Goal: Information Seeking & Learning: Compare options

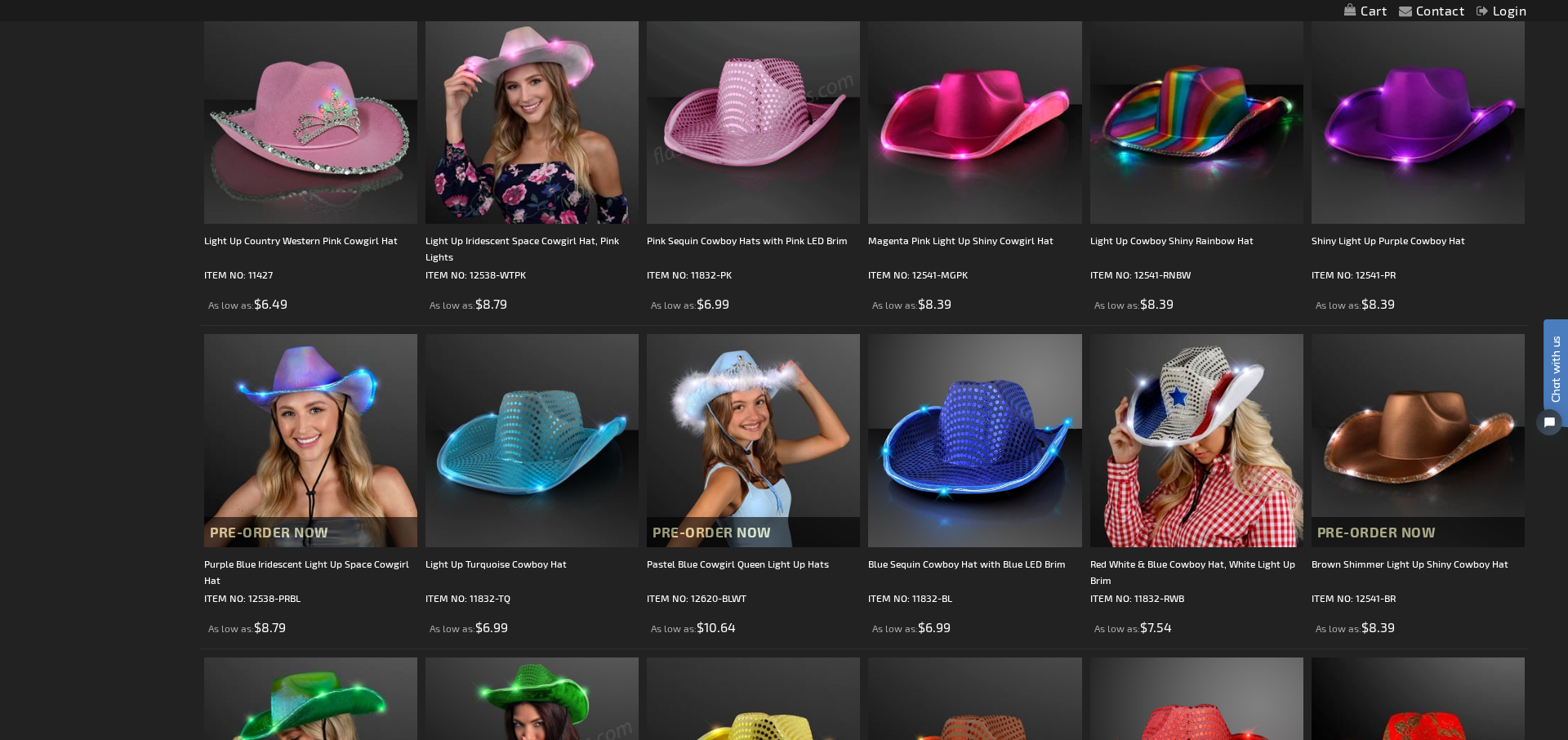
scroll to position [689, 0]
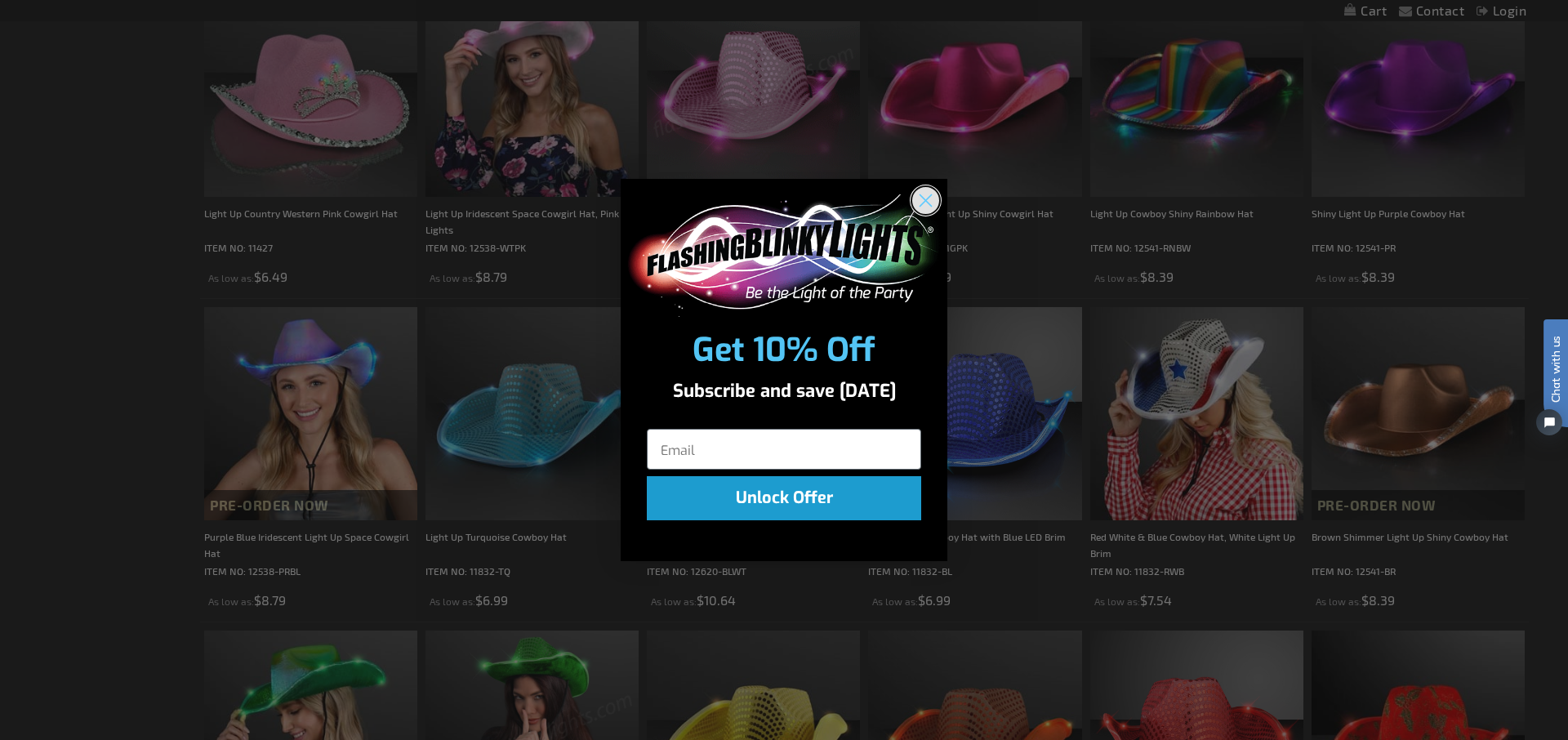
click at [926, 207] on circle "Close dialog" at bounding box center [926, 200] width 27 height 27
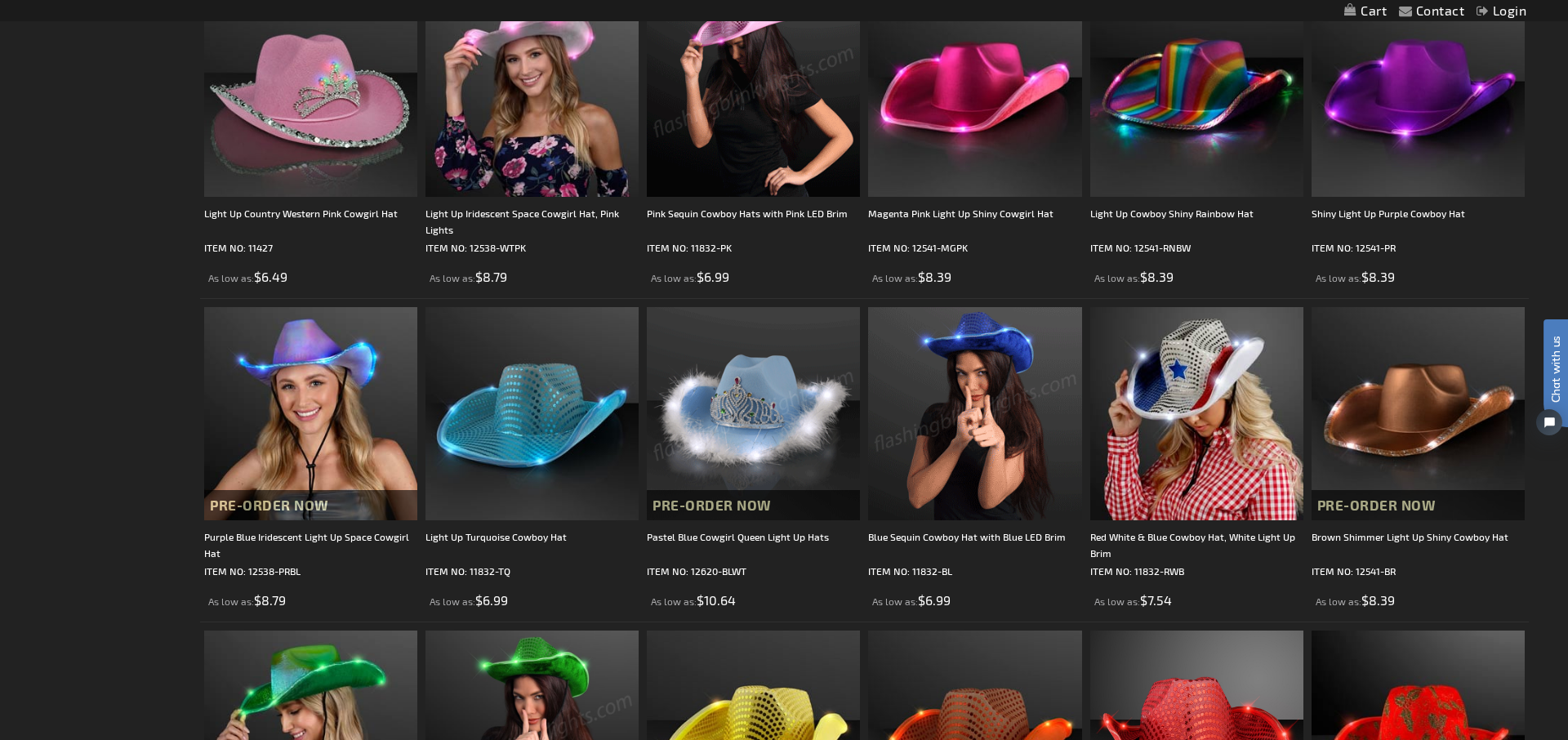
click at [981, 395] on img at bounding box center [974, 413] width 213 height 213
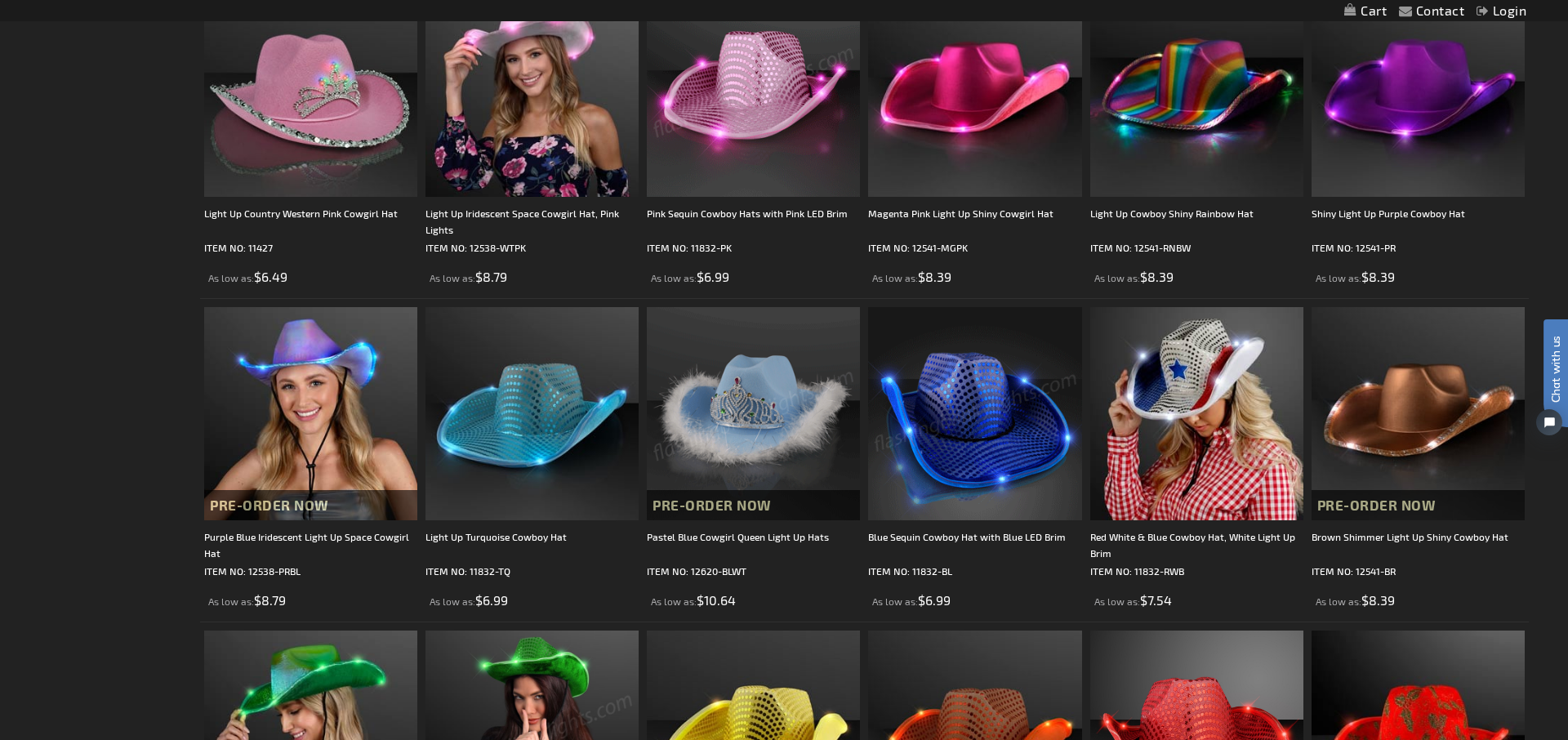
click at [981, 395] on img at bounding box center [974, 413] width 213 height 213
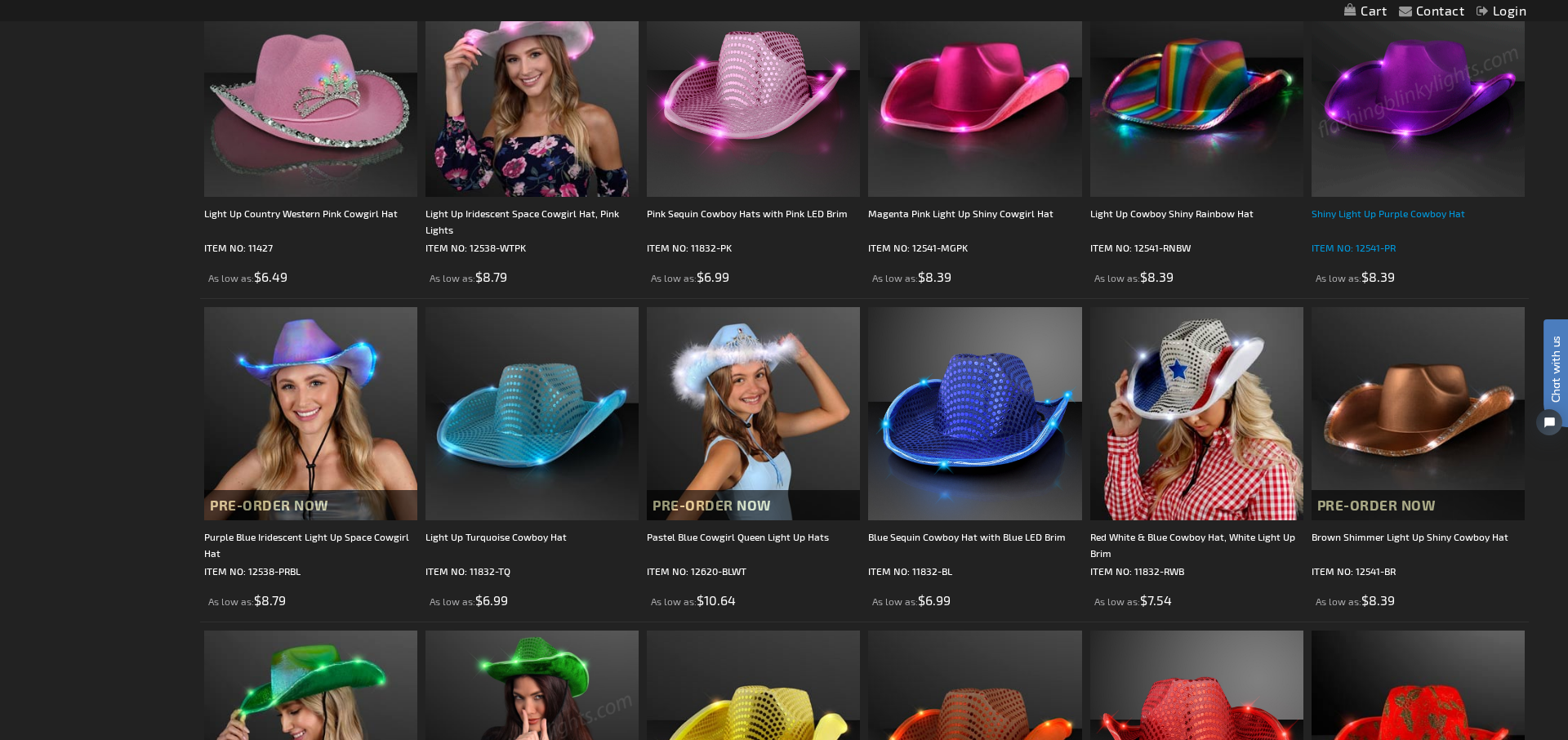
scroll to position [864, 0]
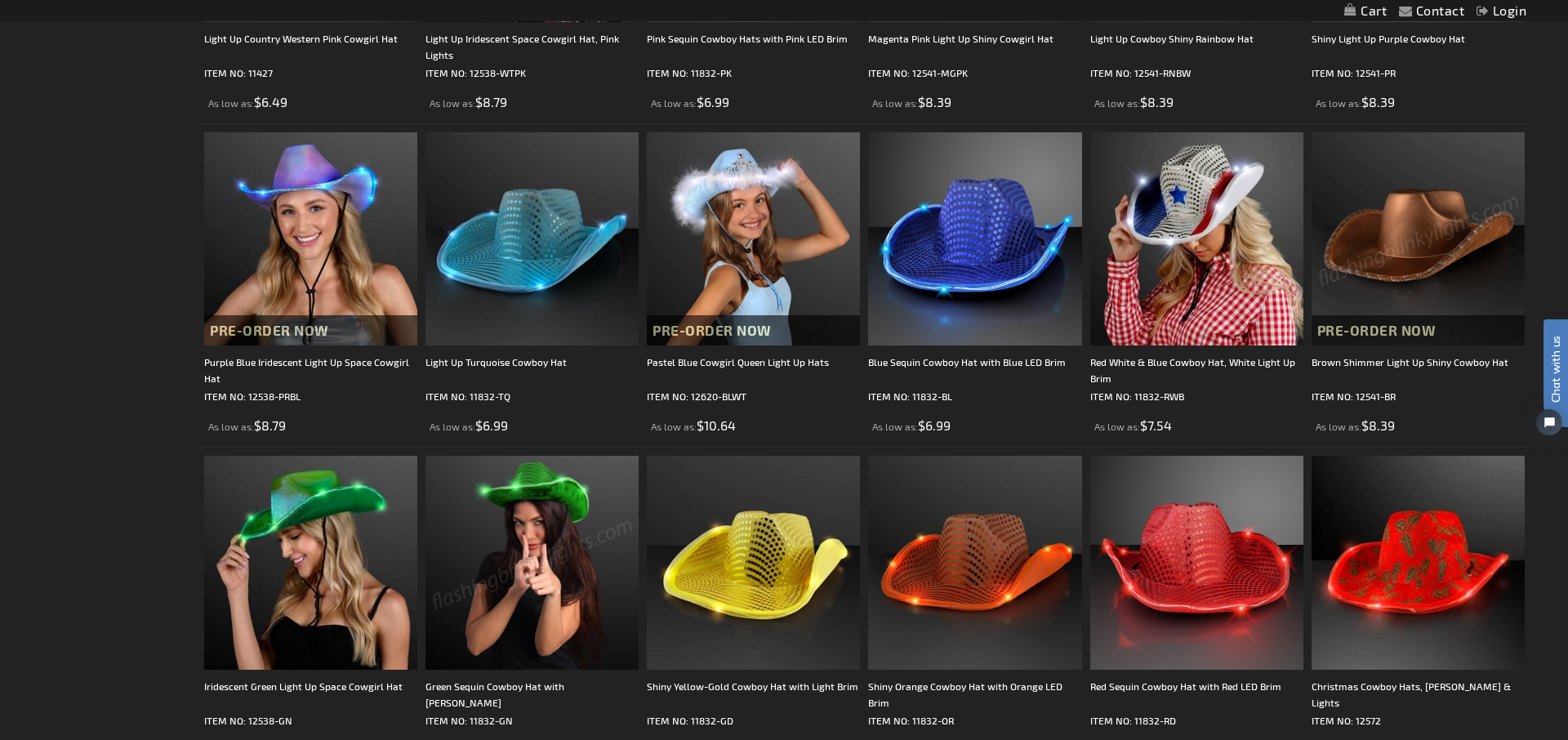
click at [1426, 245] on img at bounding box center [1418, 239] width 213 height 213
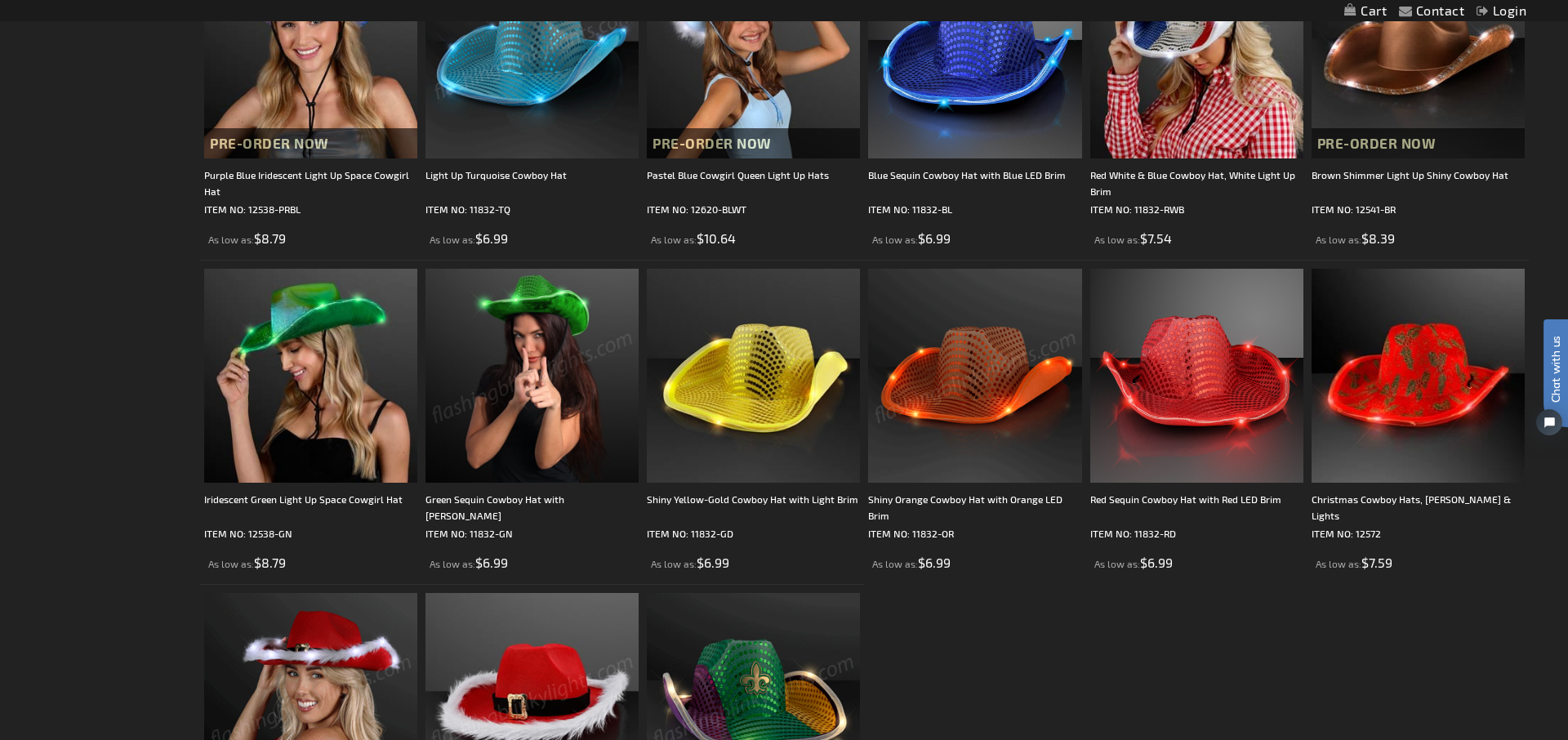
click at [961, 366] on img at bounding box center [974, 375] width 213 height 213
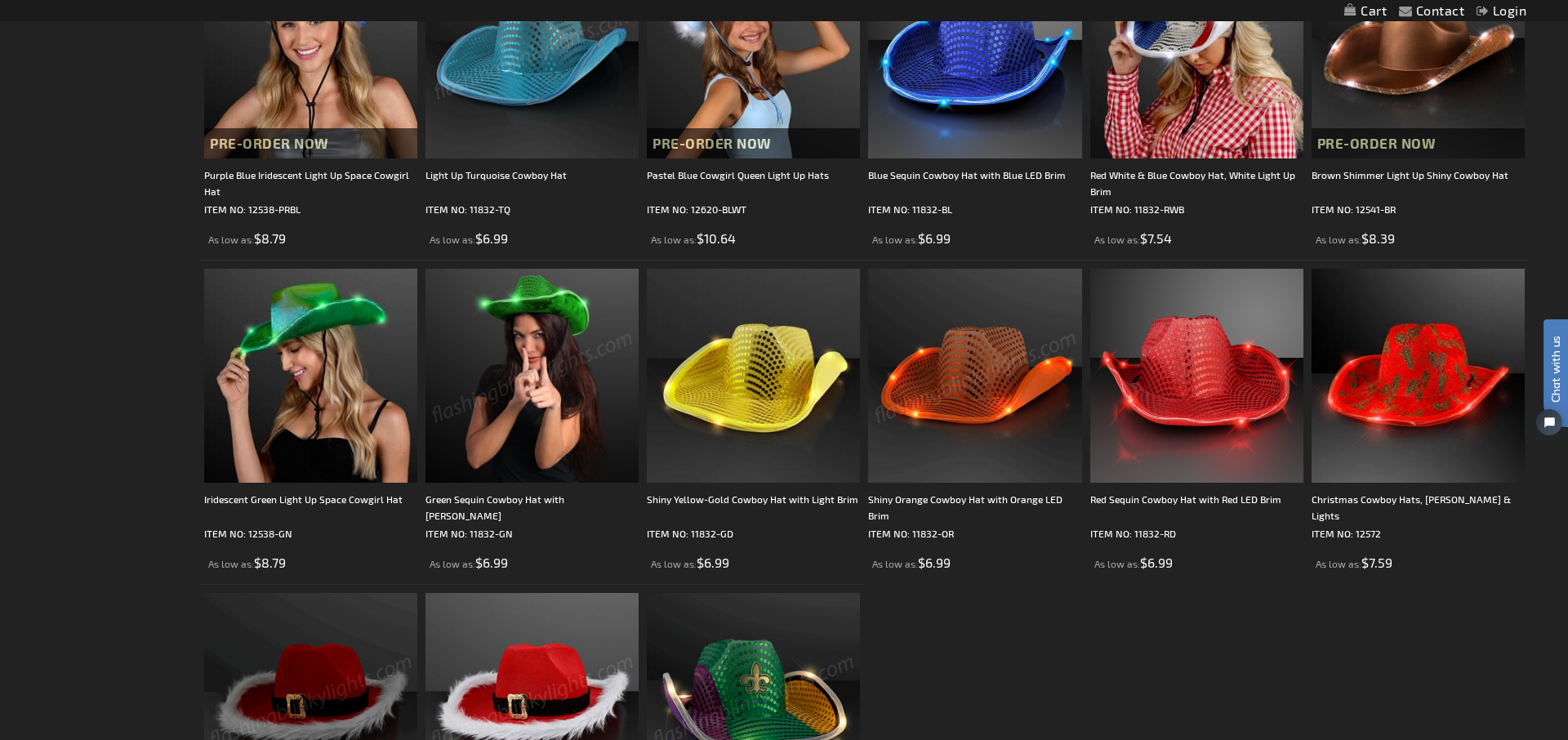
click at [961, 366] on img at bounding box center [974, 375] width 213 height 213
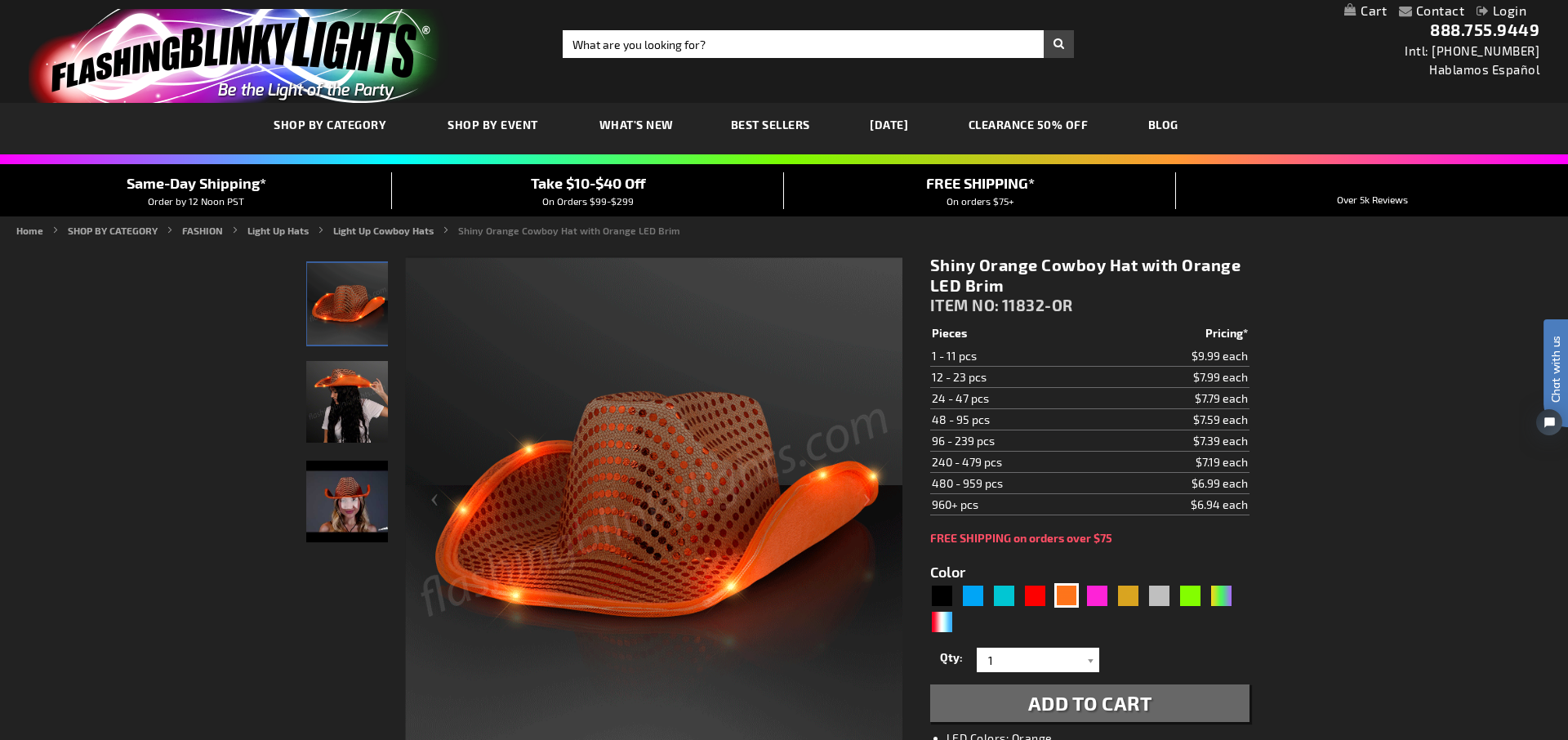
click at [1182, 594] on div "Green" at bounding box center [1191, 595] width 25 height 25
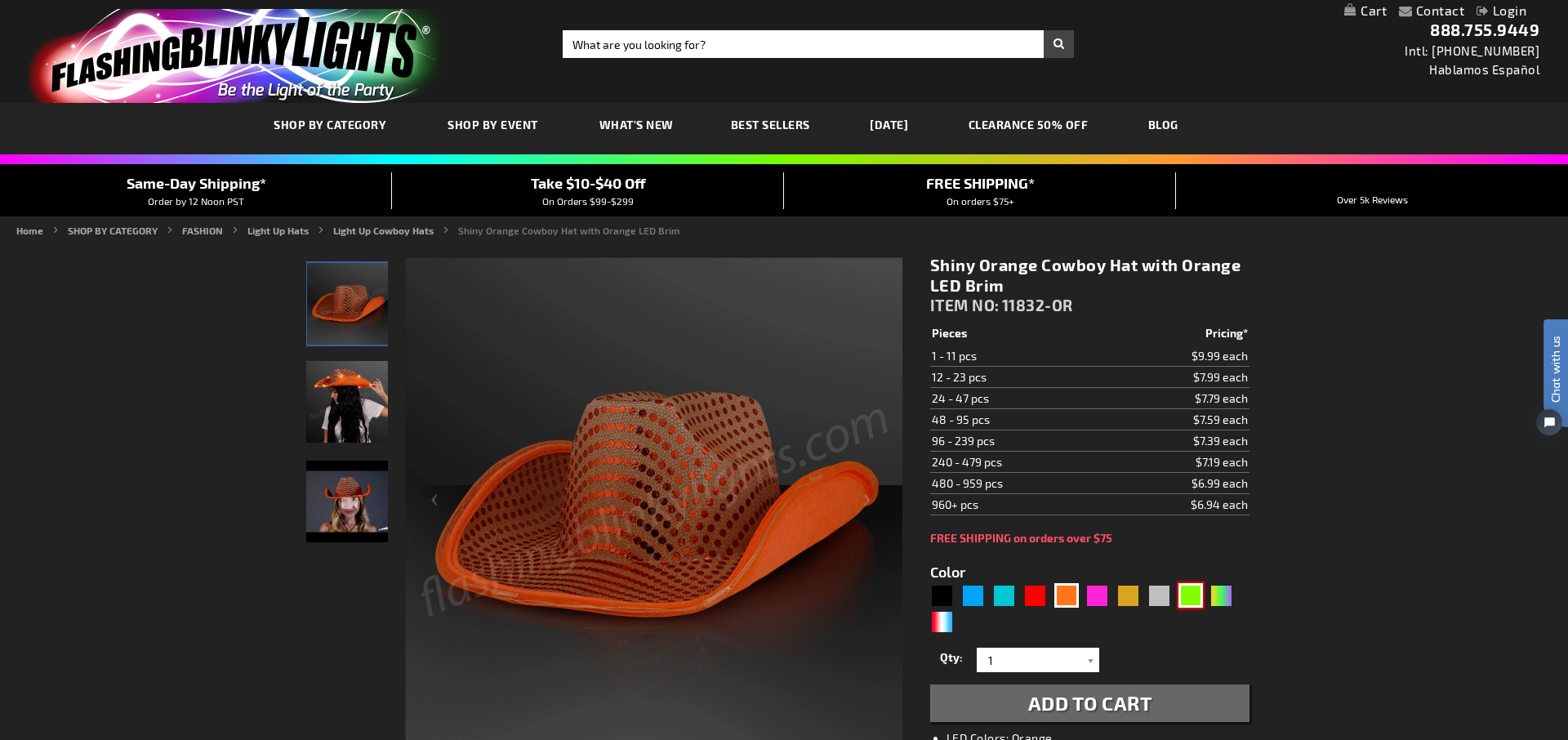
type input "5648"
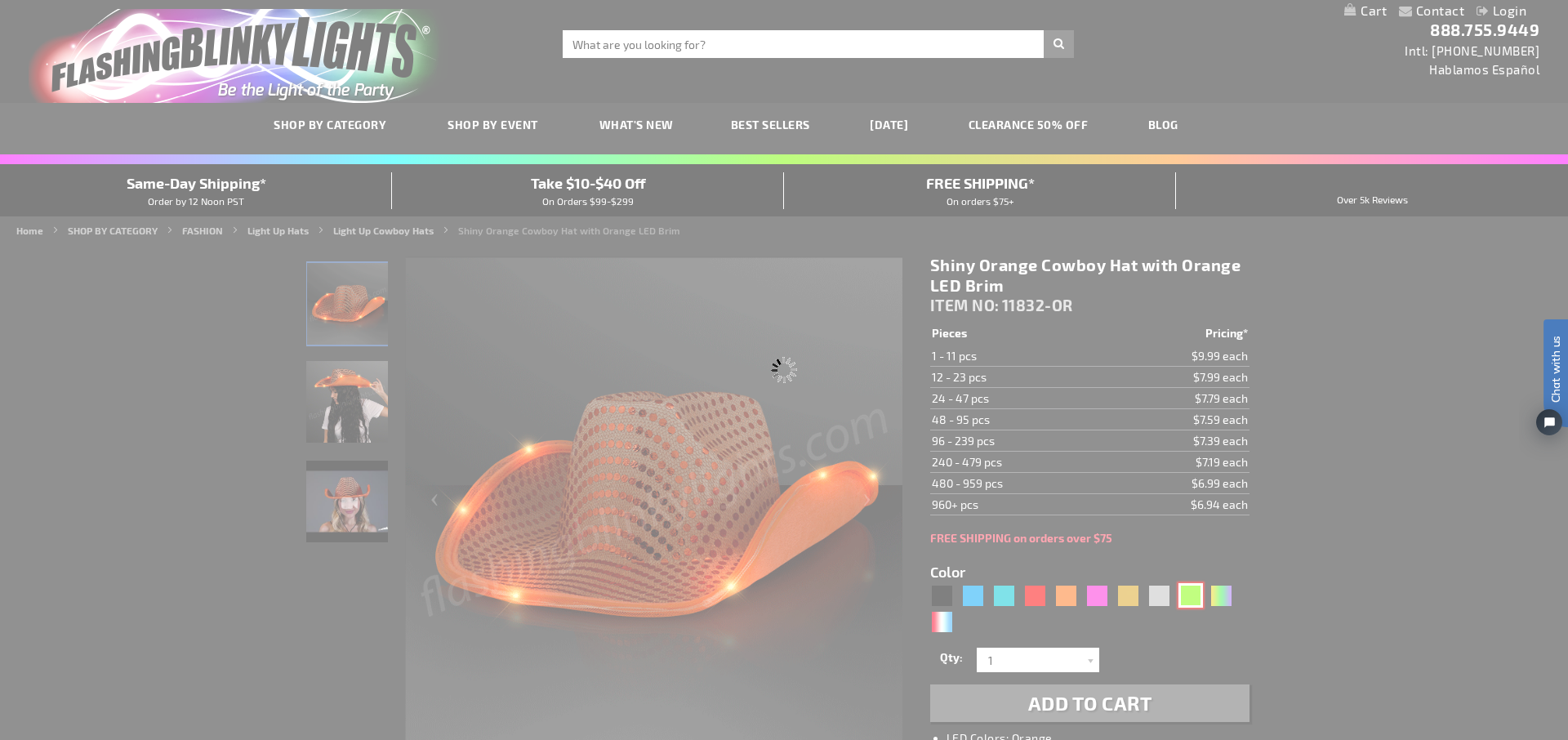
type input "11832-GN"
type input "Customize - Green Sequin Cowboy Hat with Jade LED Brim - ITEM NO: 11832-GN"
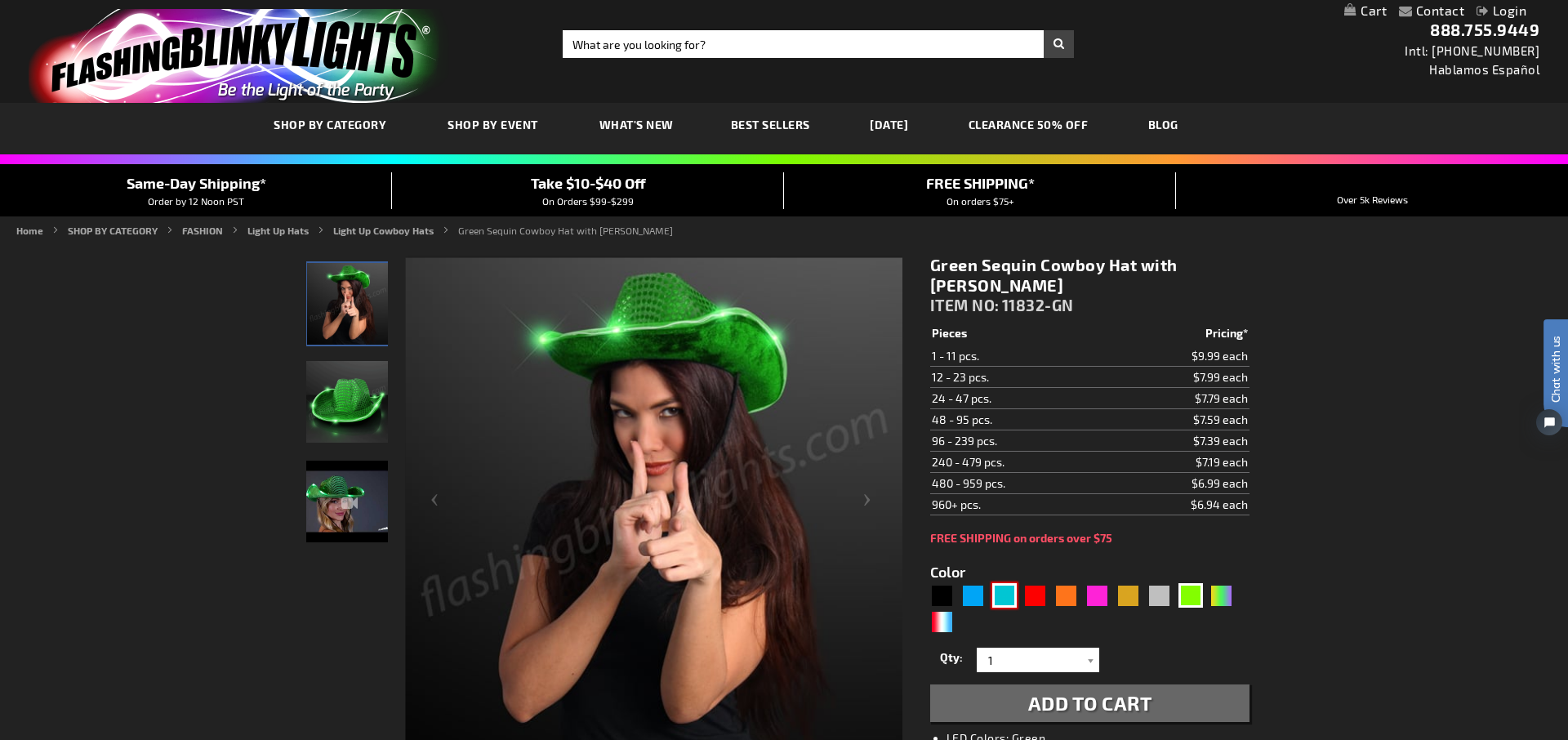
click at [1006, 592] on div "Turquoise" at bounding box center [1005, 595] width 25 height 25
type input "5653"
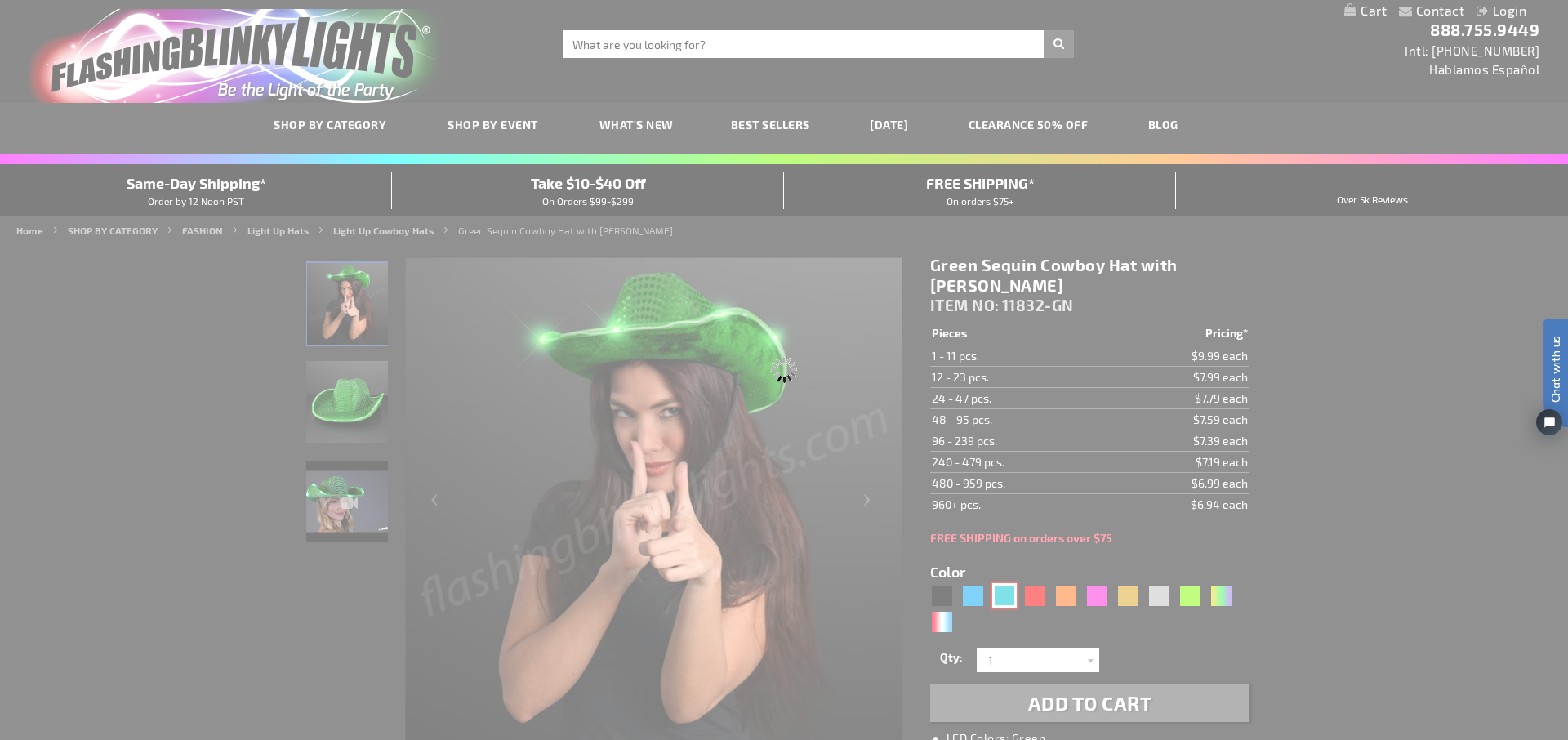
type input "11832-TQ"
type input "Customize - Light Up Turquoise Cowboy Hat - ITEM NO: 11832-TQ"
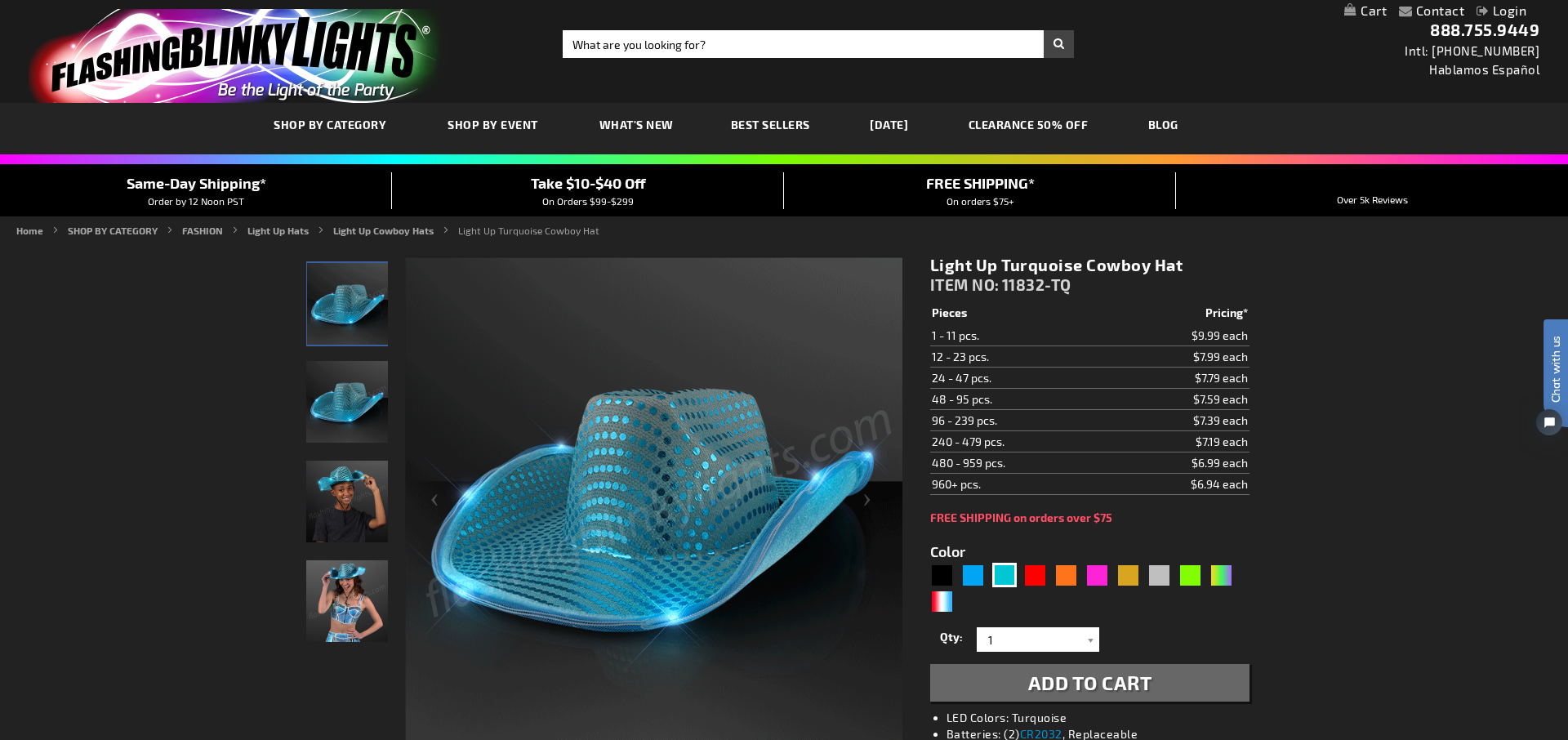
click at [939, 604] on div "RWB" at bounding box center [942, 601] width 25 height 25
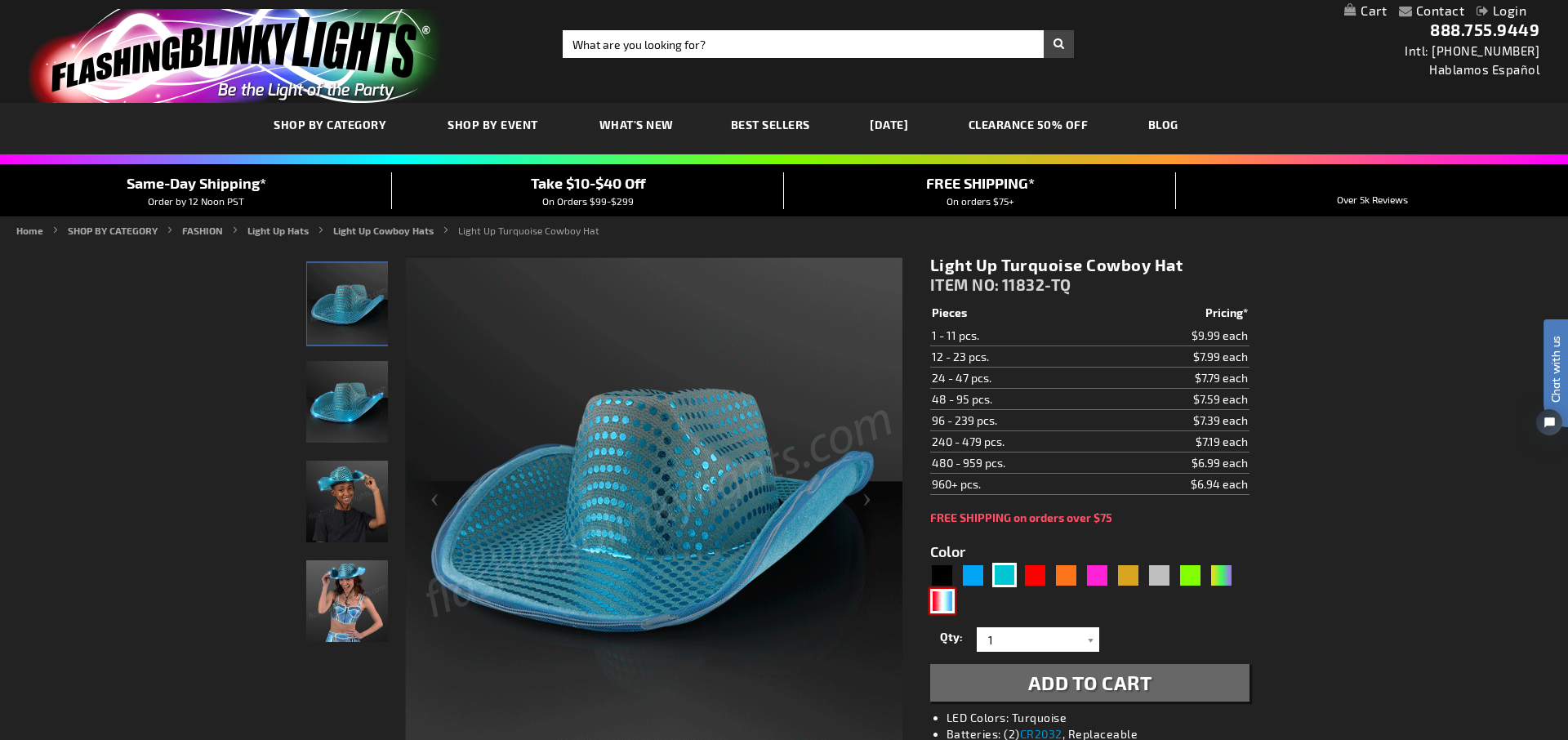
type input "5643"
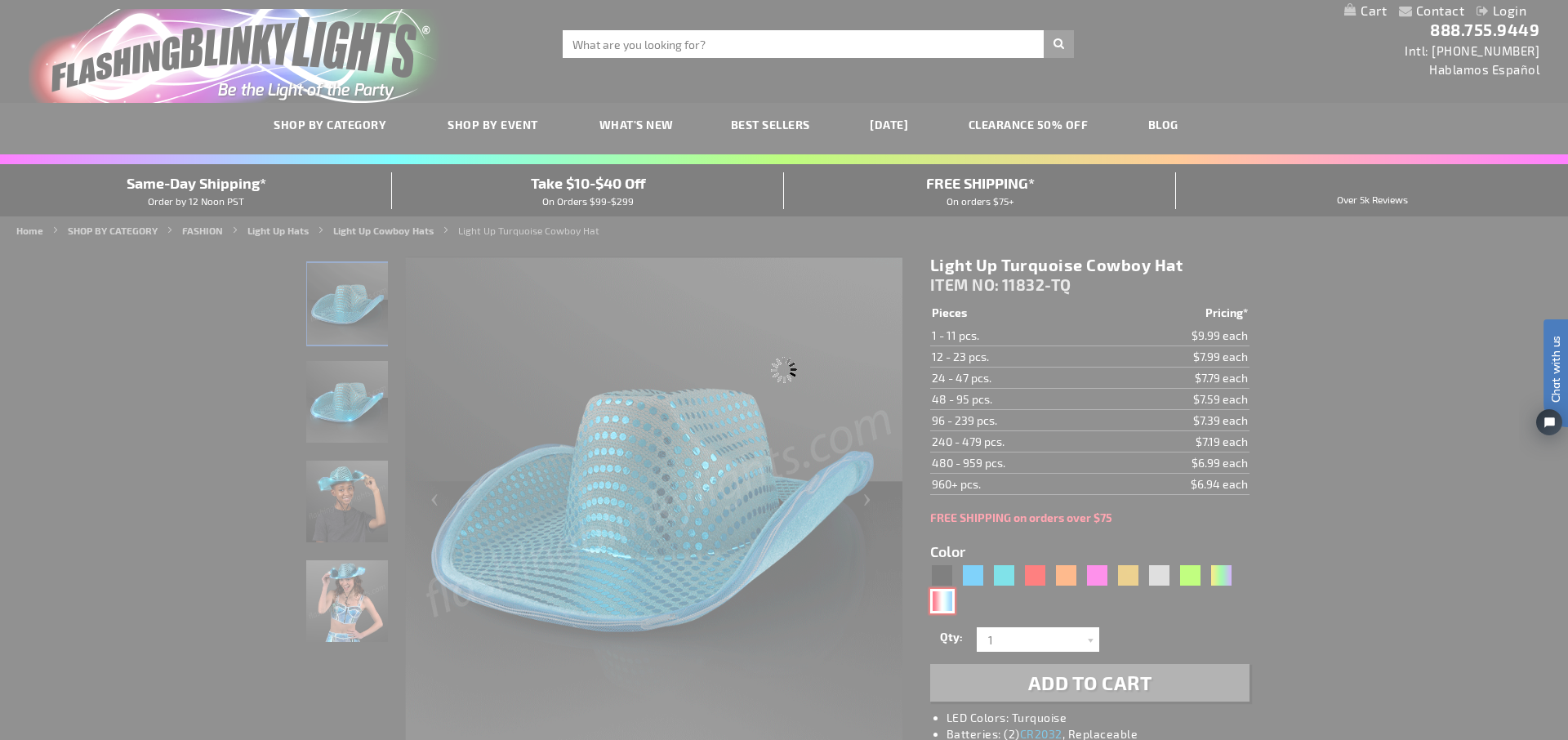
type input "11832-RWB"
type input "Customize - Red White &amp; Blue Cowboy Hat, White Light Up Brim - ITEM NO: 118…"
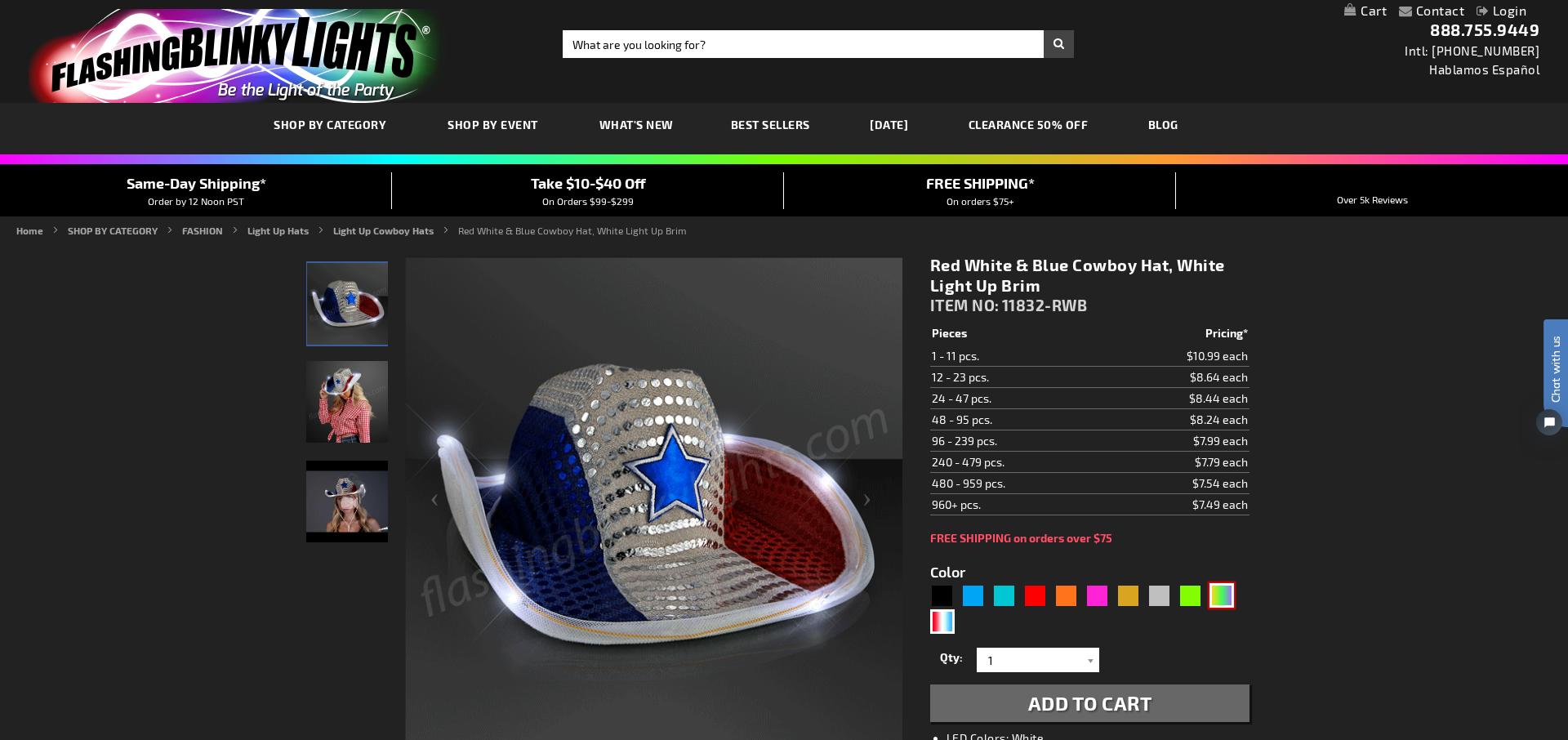
click at [1224, 600] on div "PGG" at bounding box center [1222, 595] width 25 height 25
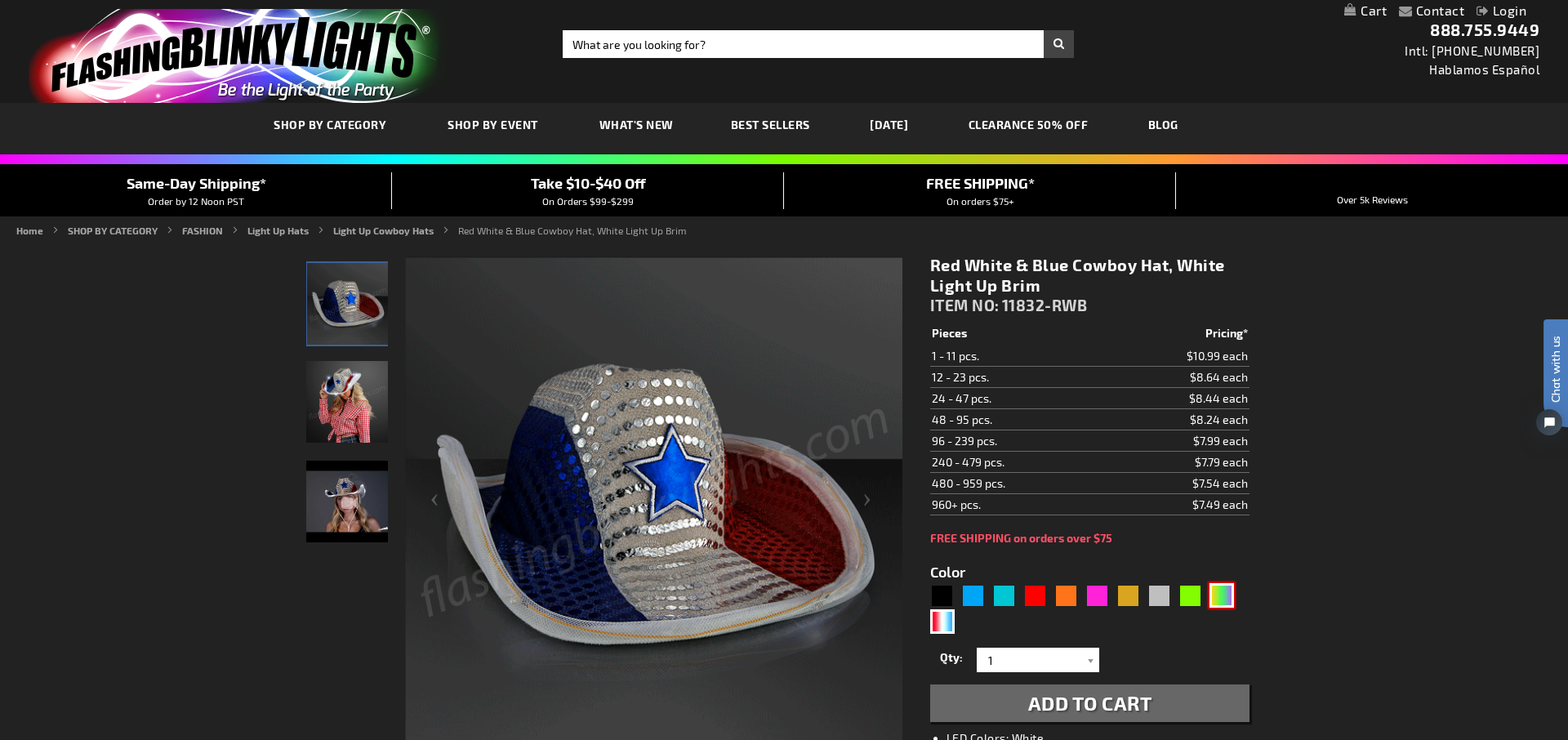
type input "5638"
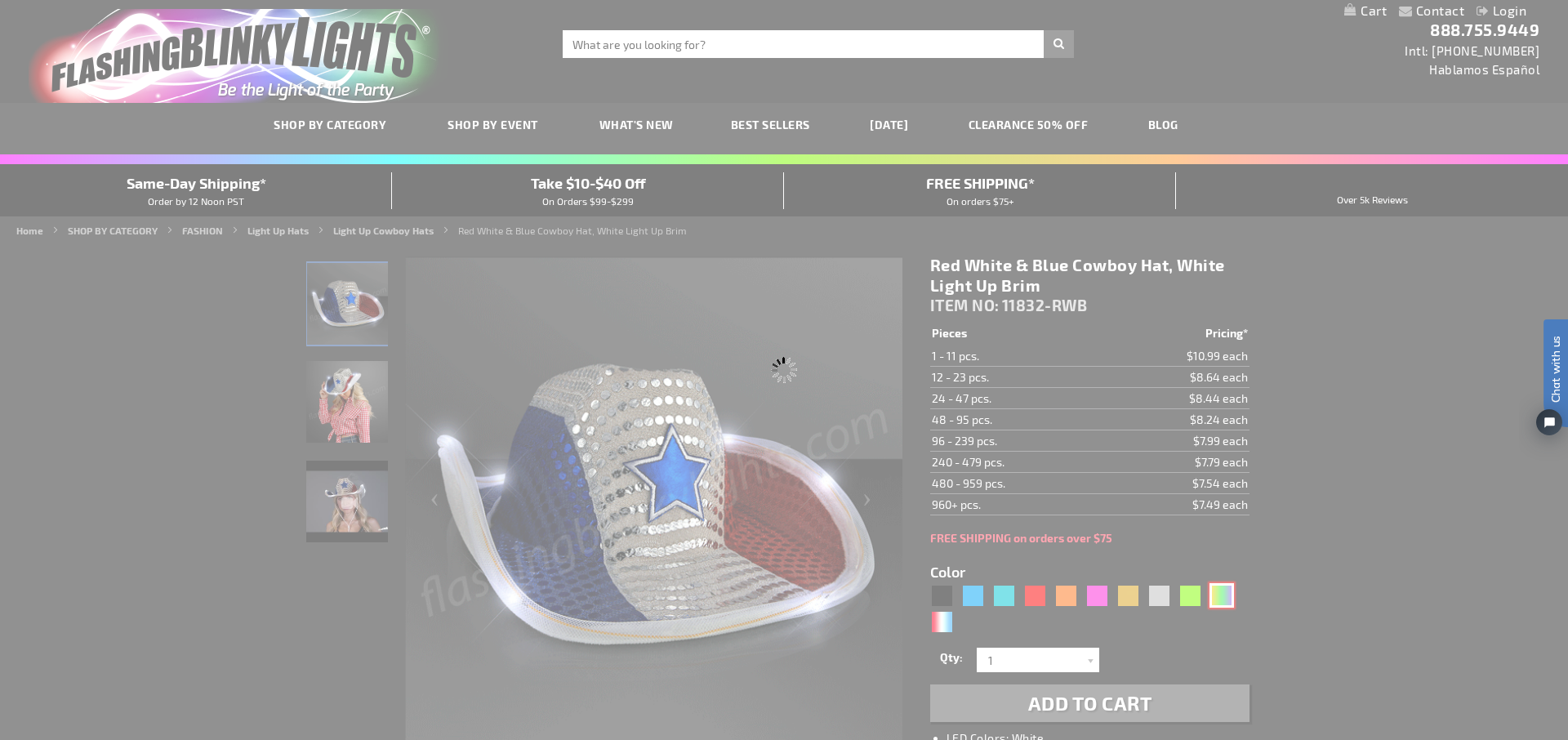
type input "11832-PGG"
type input "Customize - Light Up Mardi Gras Cowboy Hat - ITEM NO: 11832-PGG"
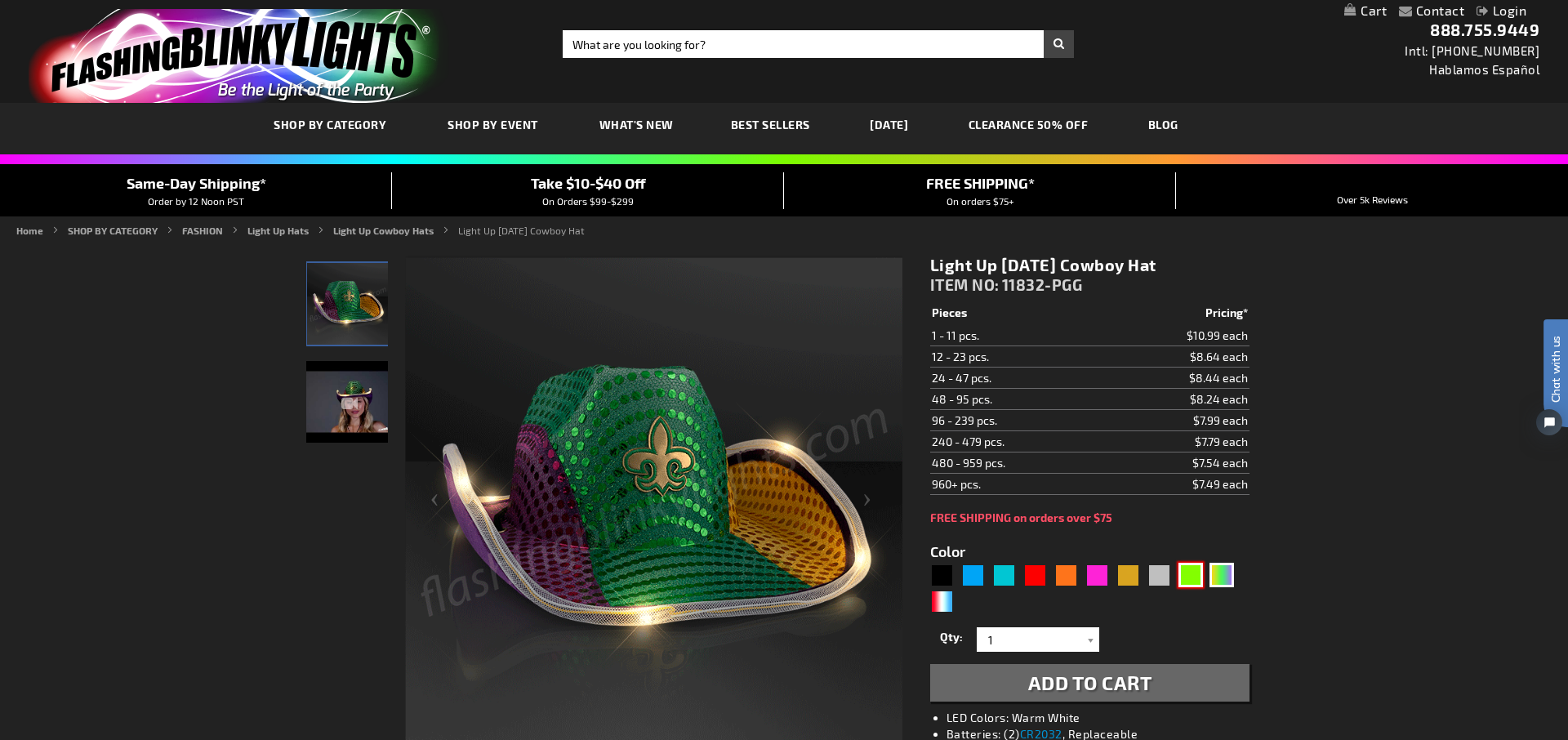
click at [1186, 579] on div "Green" at bounding box center [1191, 575] width 25 height 25
type input "5648"
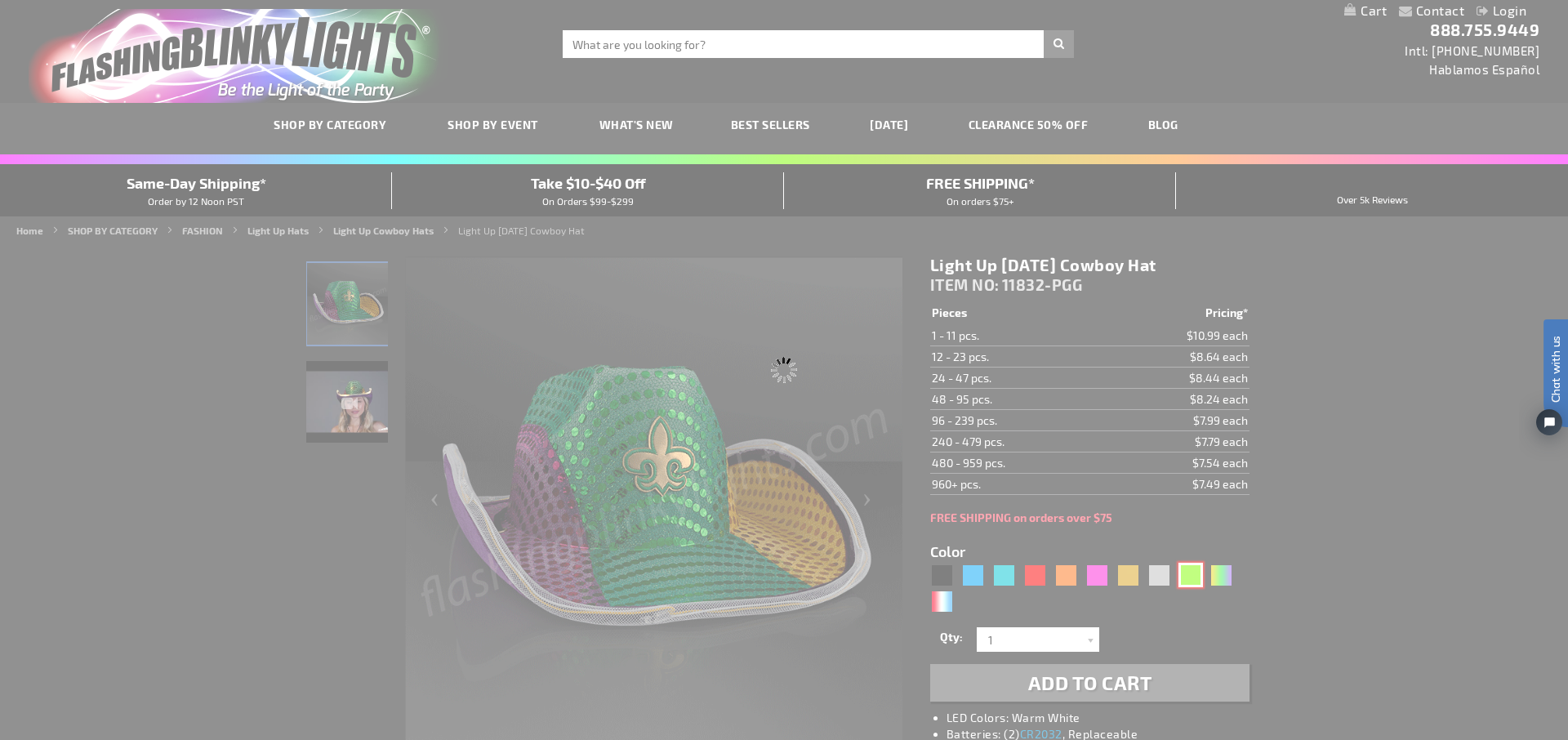
type input "11832-GN"
type input "Customize - Green Sequin Cowboy Hat with Jade LED Brim - ITEM NO: 11832-GN"
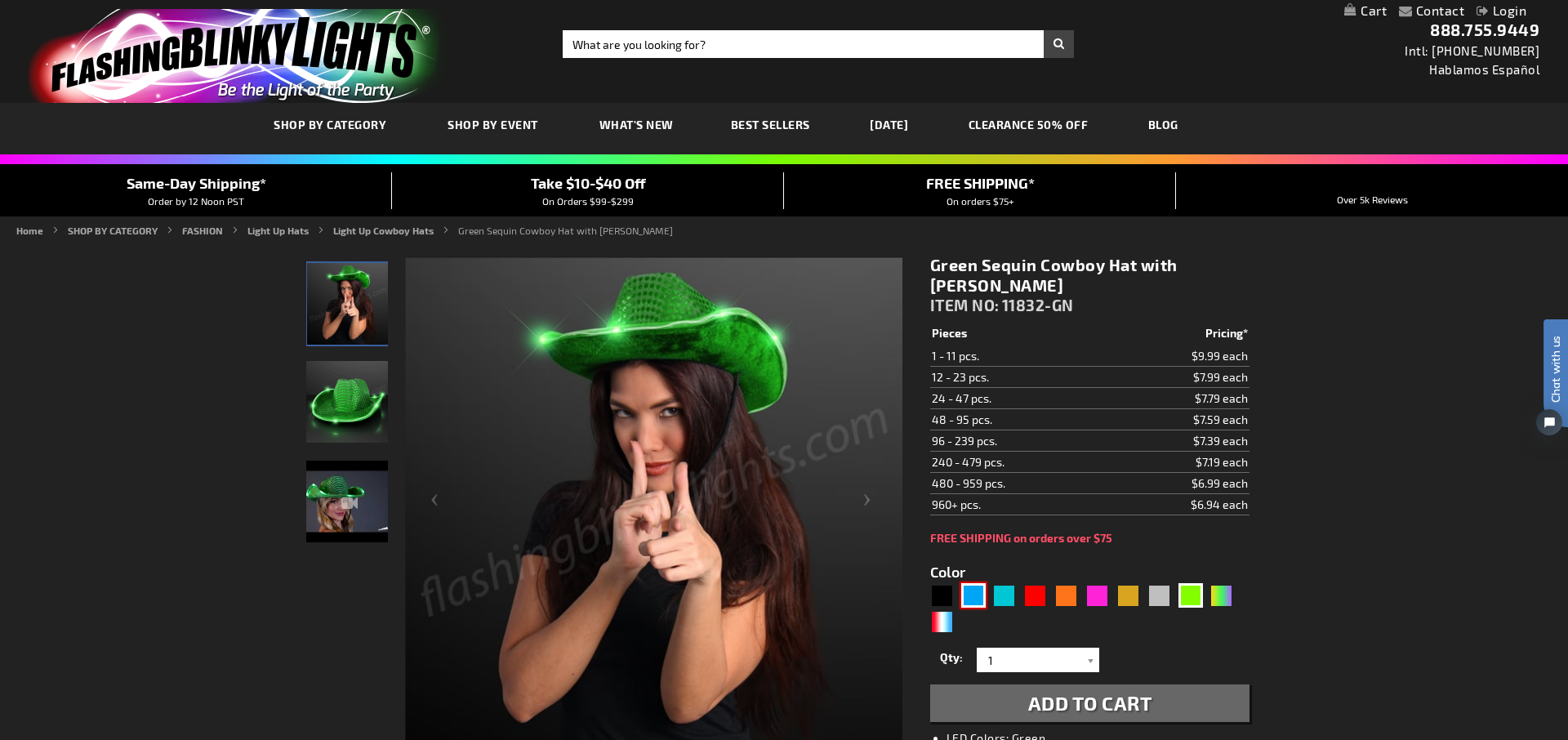
click at [968, 602] on div "Blue" at bounding box center [973, 595] width 25 height 25
type input "5629"
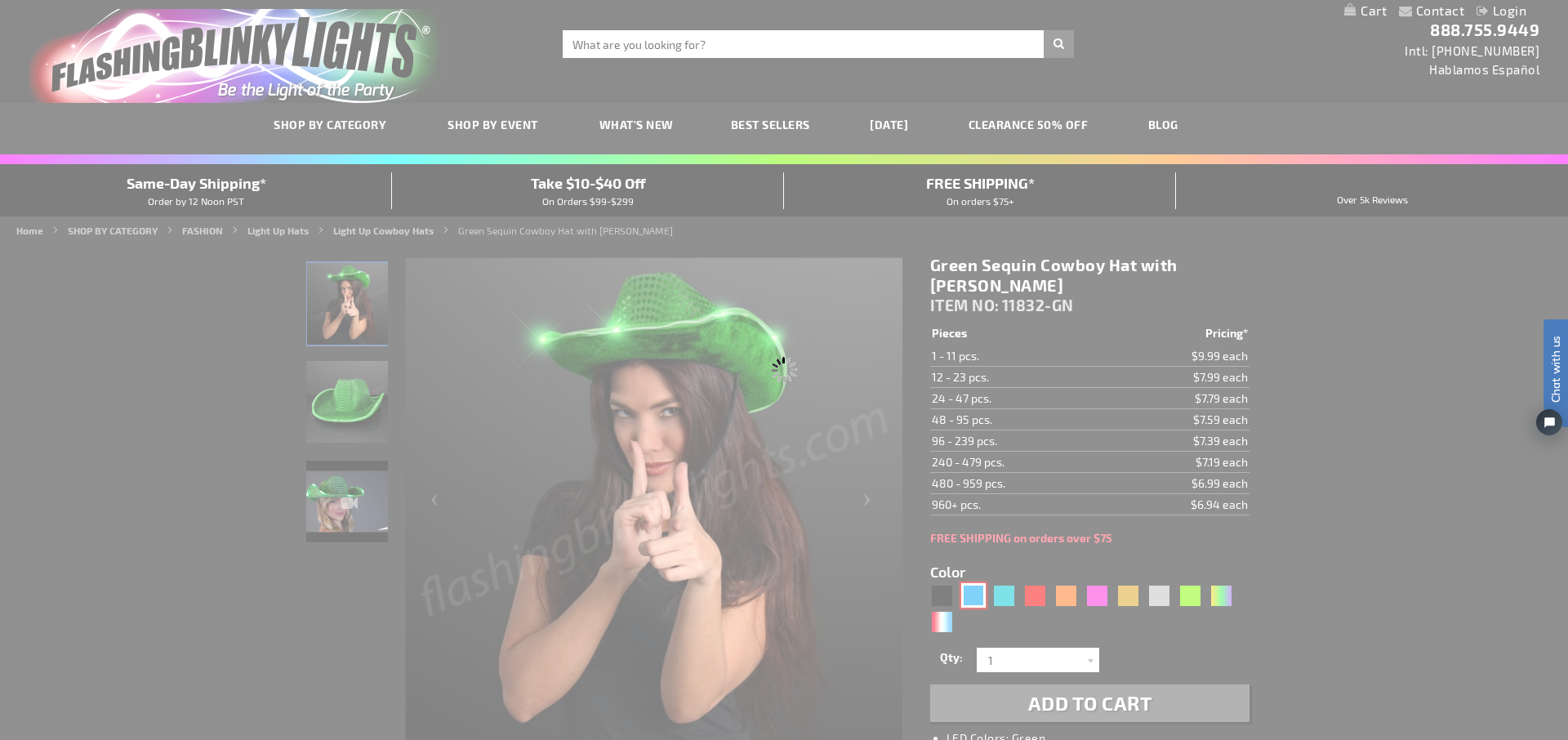
type input "11832-BL"
type input "Customize - Blue Sequin Cowboy Hat with Blue LED Brim - ITEM NO: 11832-BL"
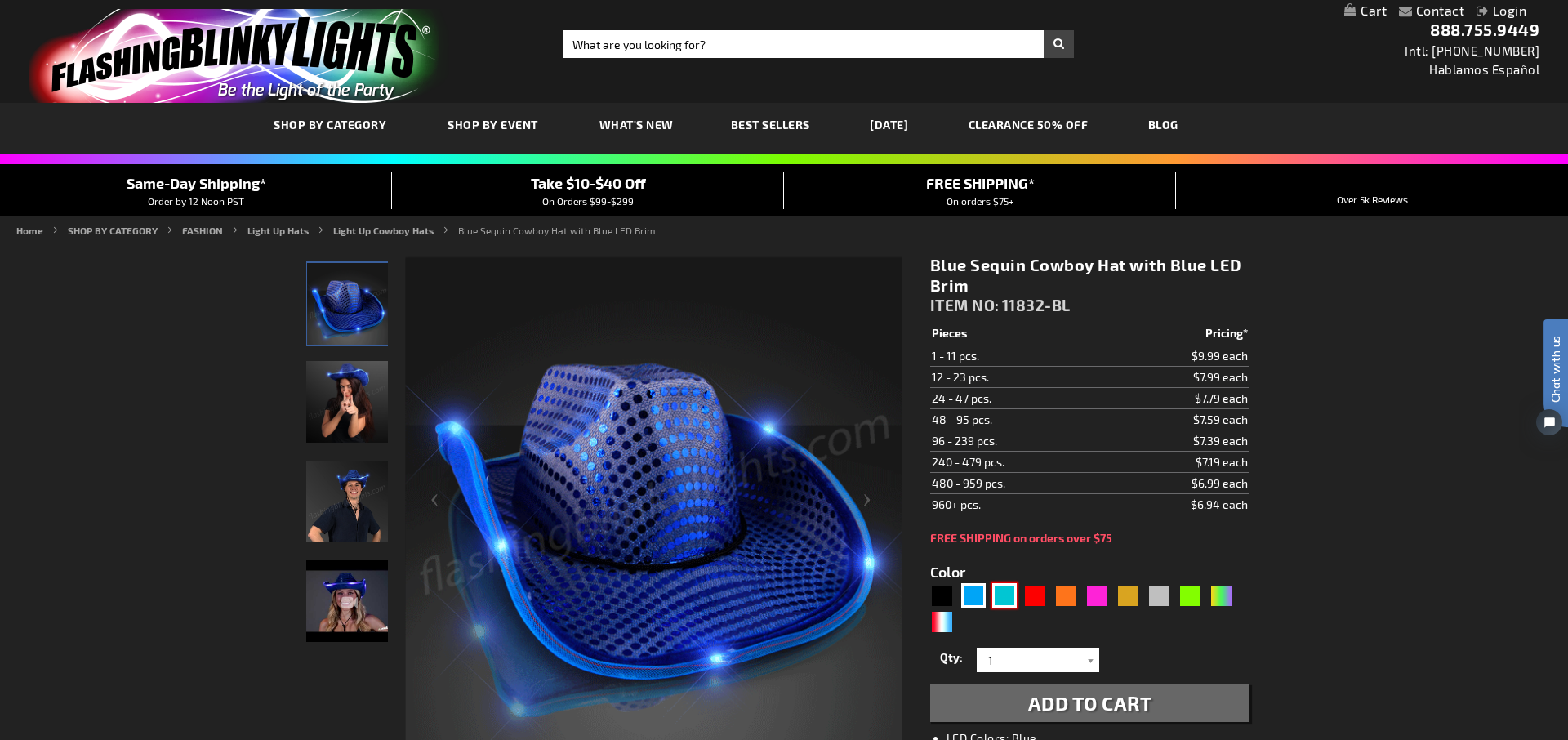
click at [1008, 598] on div "Turquoise" at bounding box center [1005, 595] width 25 height 25
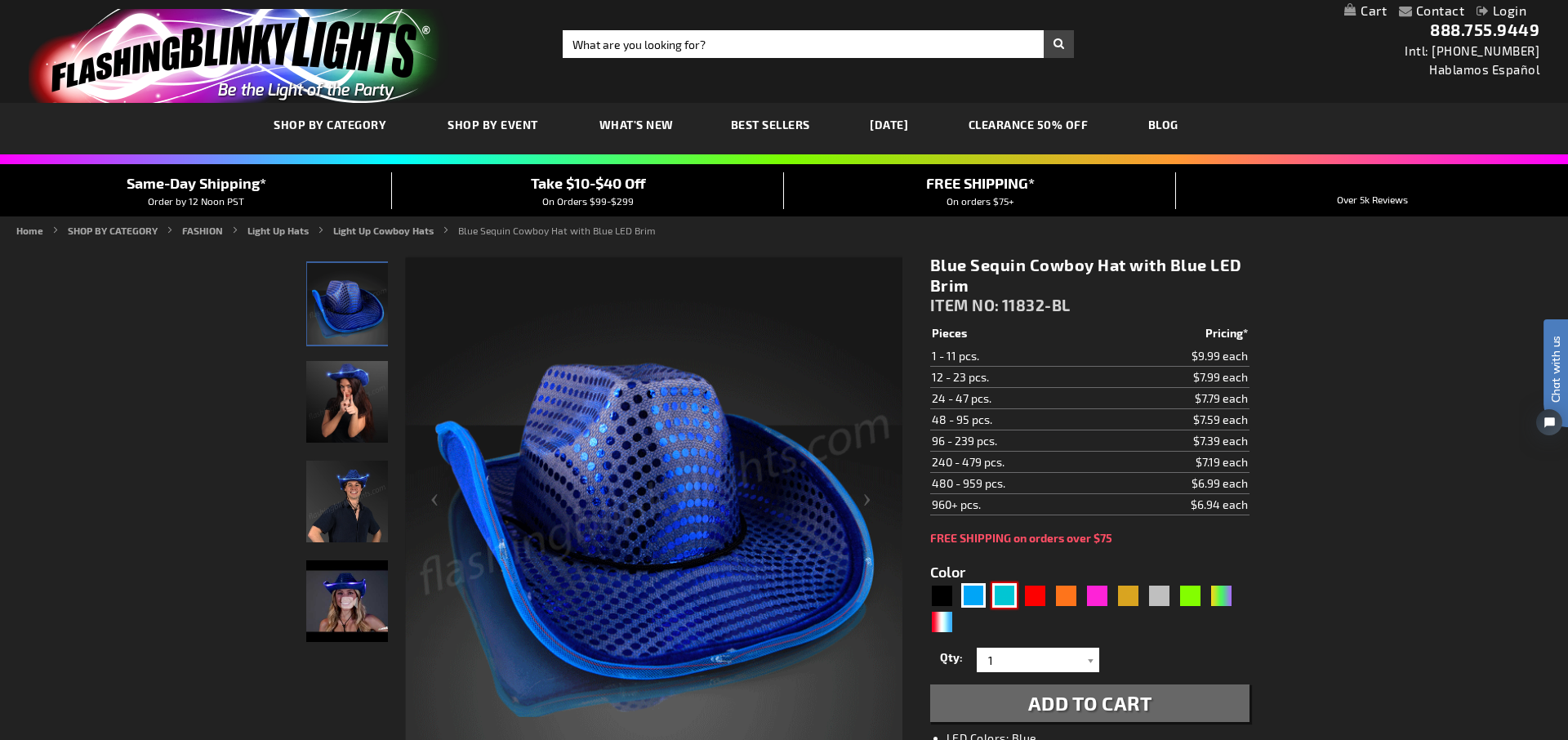
type input "5653"
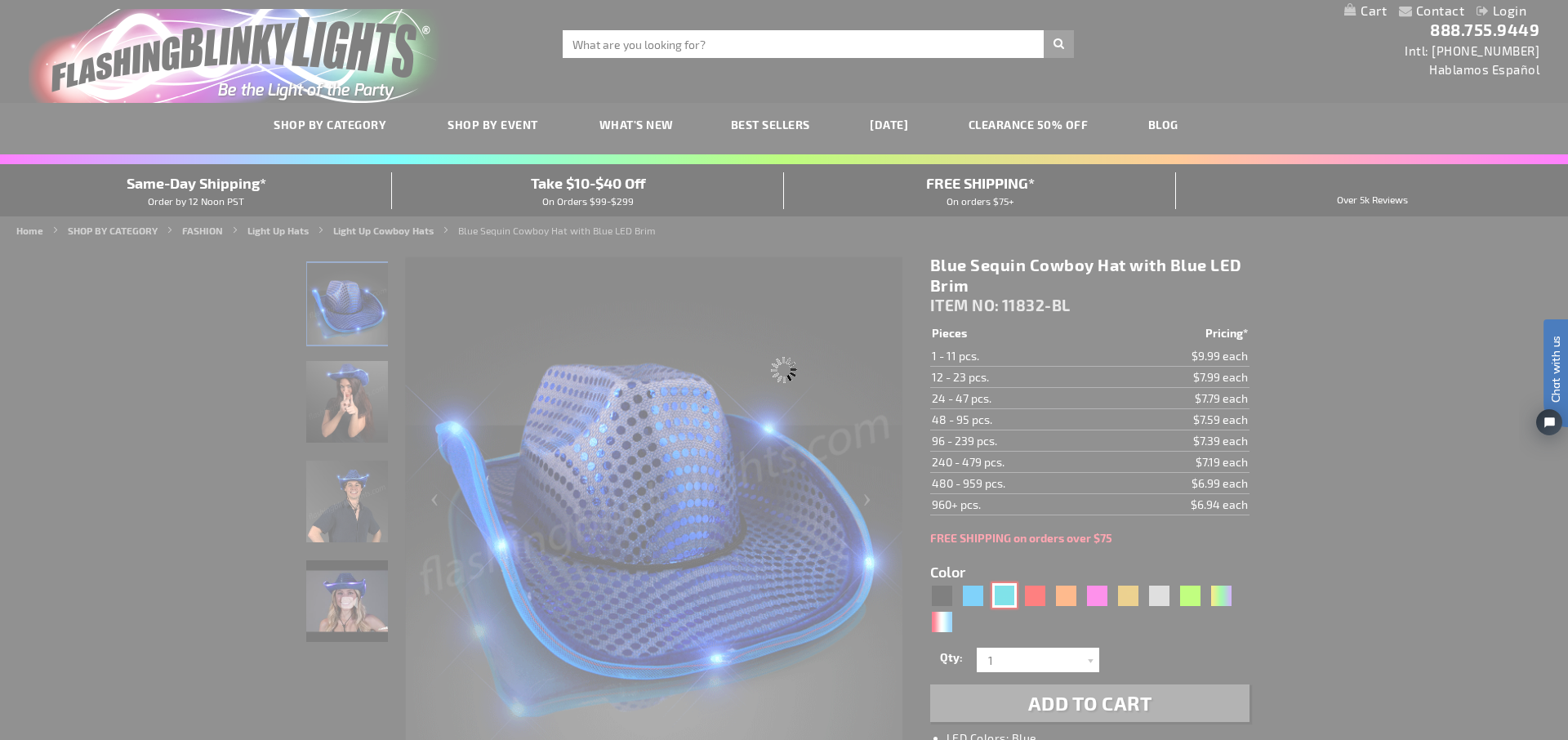
type input "11832-TQ"
type input "Customize - Light Up Turquoise Cowboy Hat - ITEM NO: 11832-TQ"
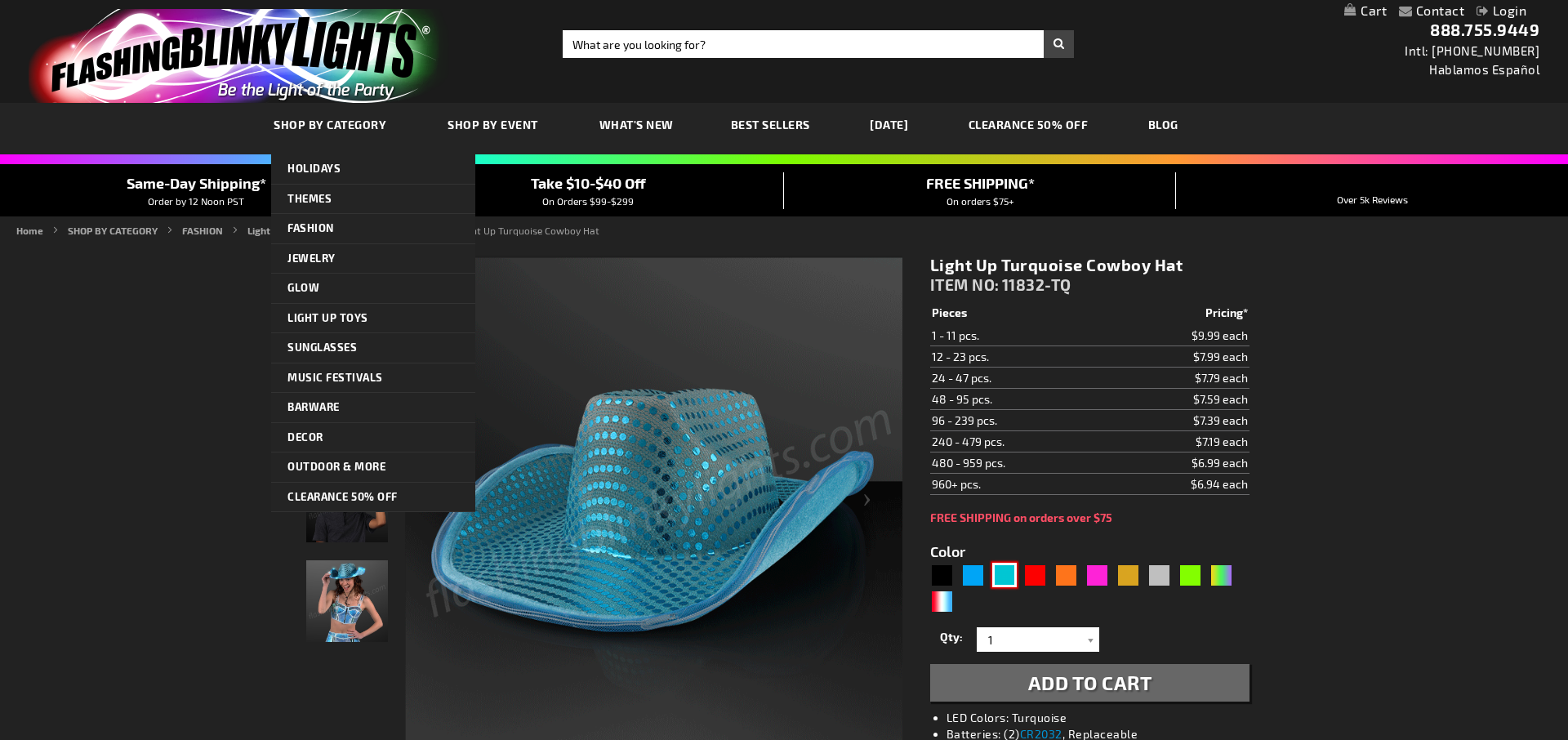
click at [338, 123] on span "SHOP BY CATEGORY" at bounding box center [329, 124] width 113 height 14
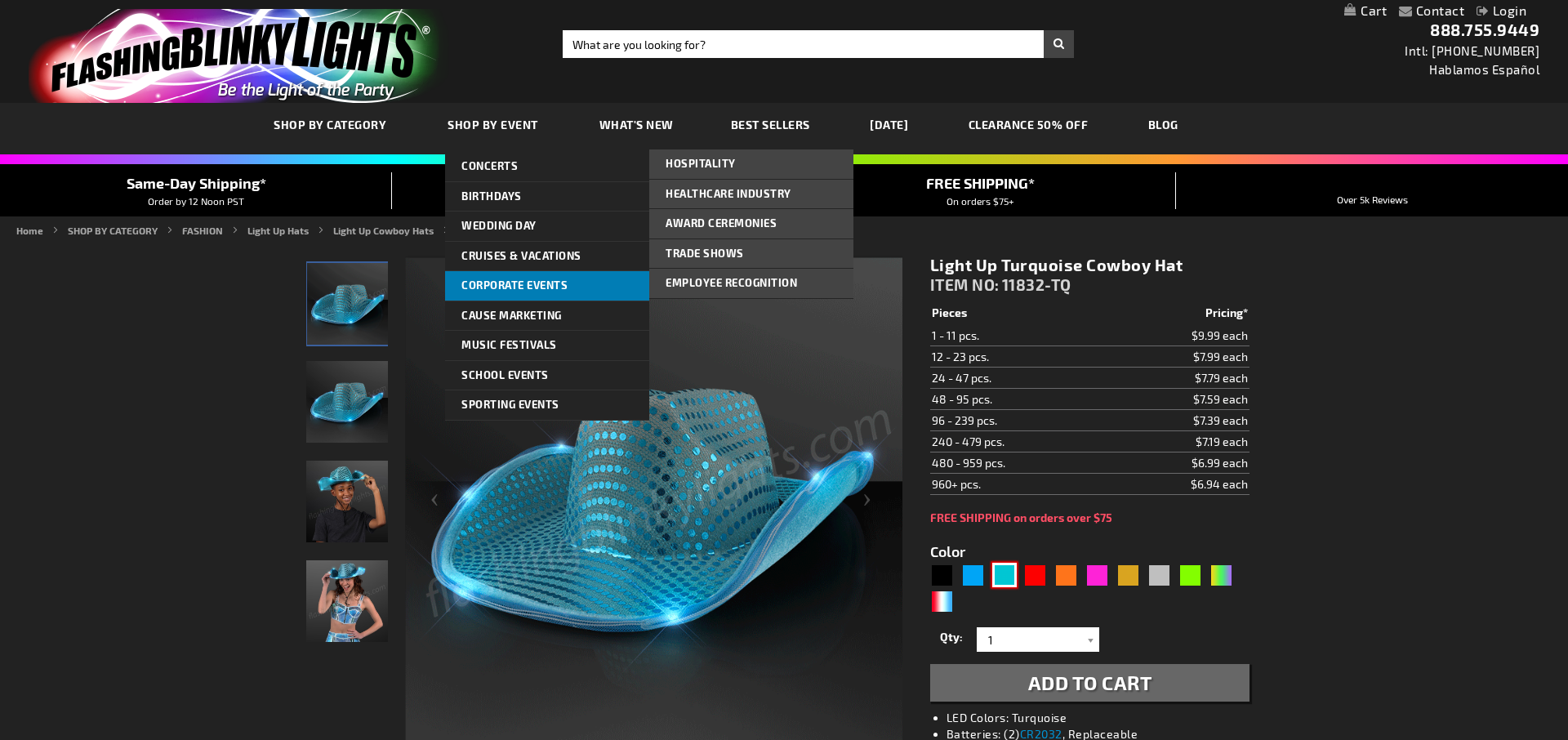
click at [499, 292] on link "Corporate Events" at bounding box center [547, 285] width 204 height 29
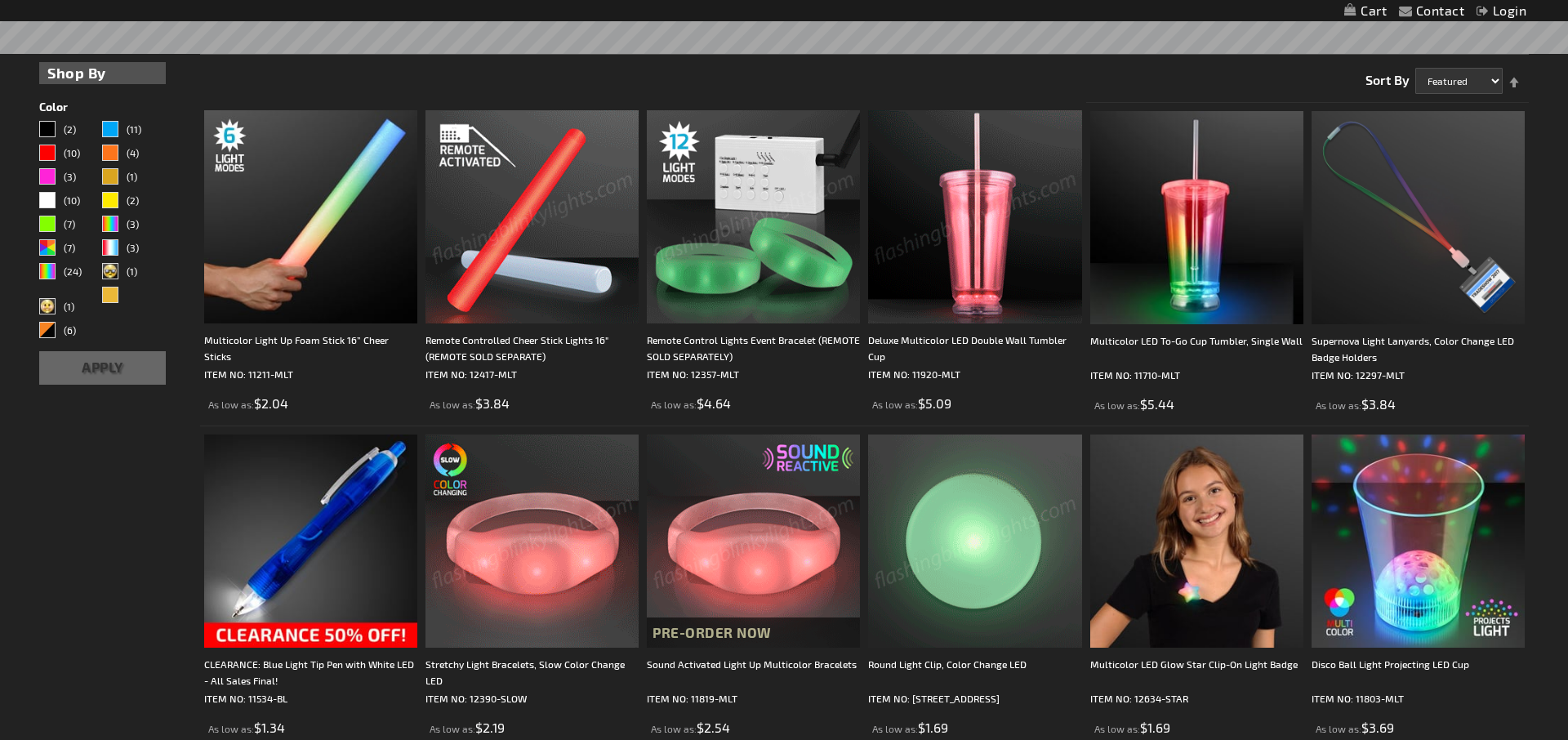
scroll to position [468, 0]
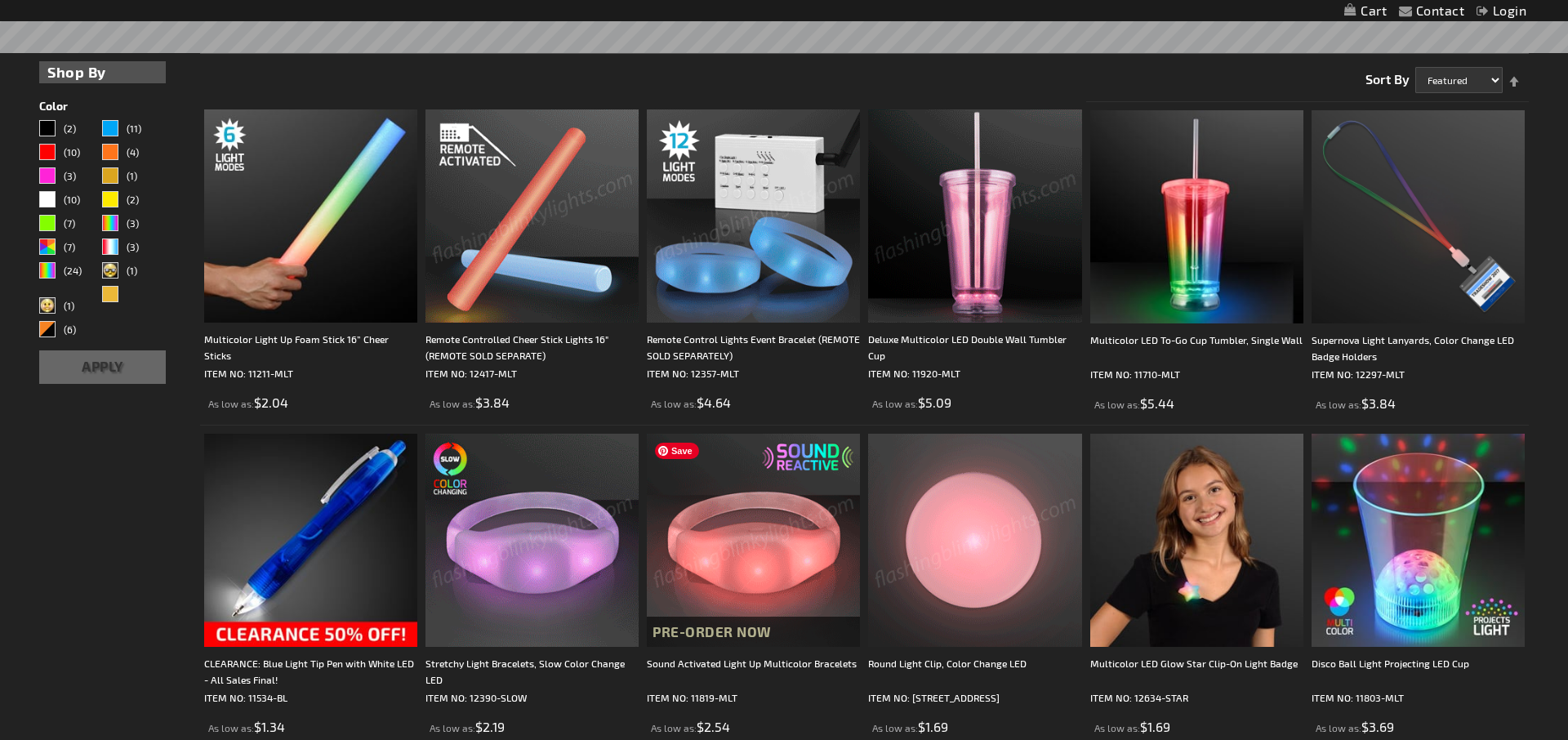
click at [728, 493] on img at bounding box center [753, 540] width 213 height 213
